Goal: Transaction & Acquisition: Purchase product/service

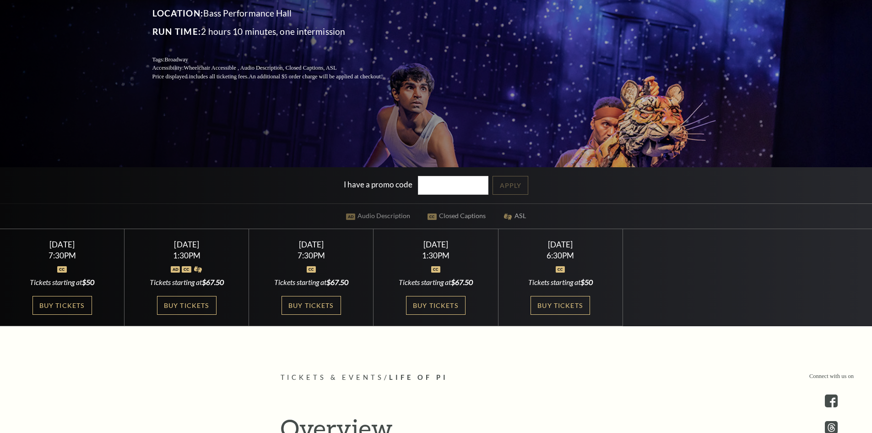
scroll to position [183, 0]
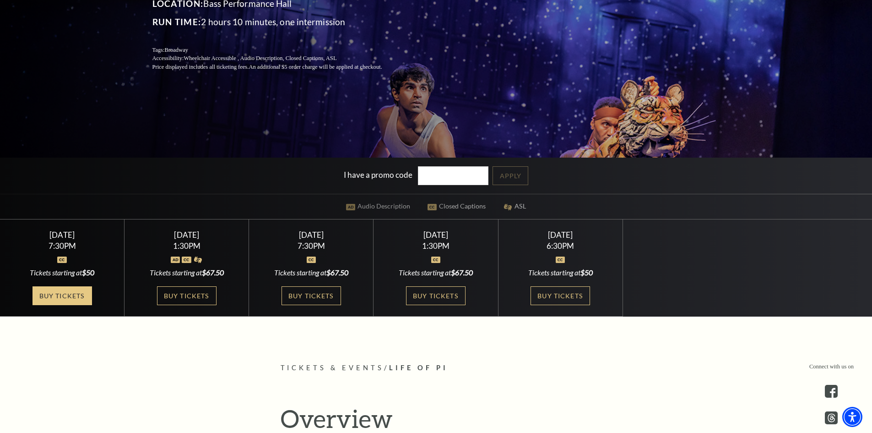
click at [78, 289] on link "Buy Tickets" at bounding box center [63, 295] width 60 height 19
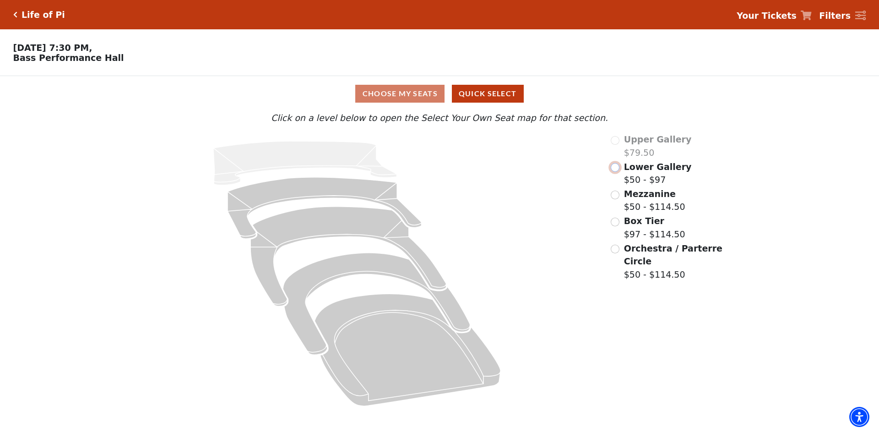
click at [616, 169] on input "Lower Gallery$50 - $97\a" at bounding box center [615, 167] width 9 height 9
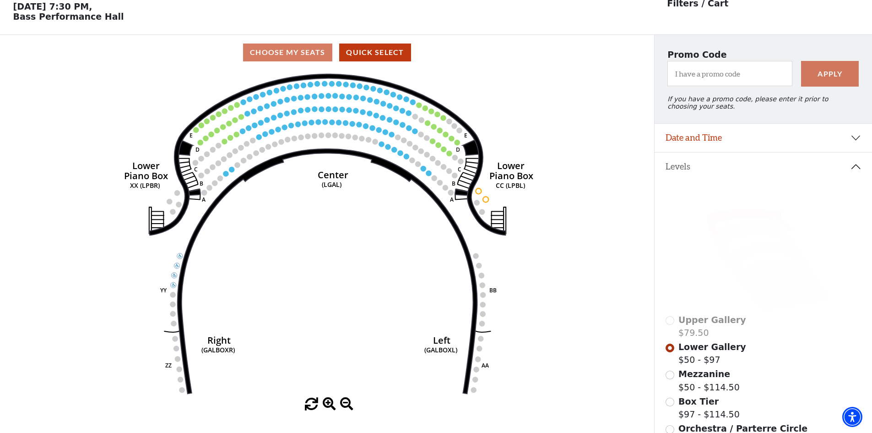
scroll to position [43, 0]
